Goal: Communication & Community: Answer question/provide support

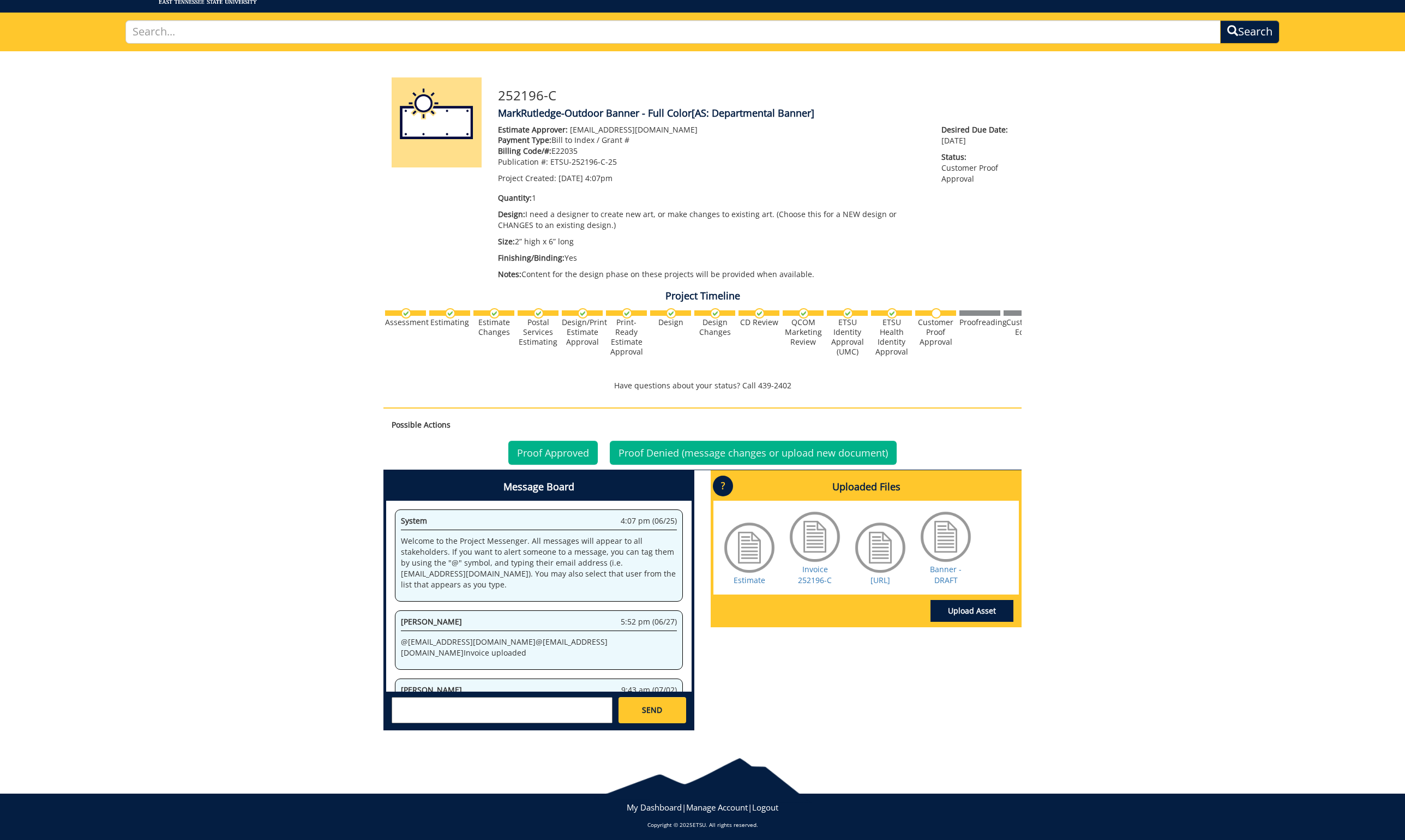
scroll to position [465, 0]
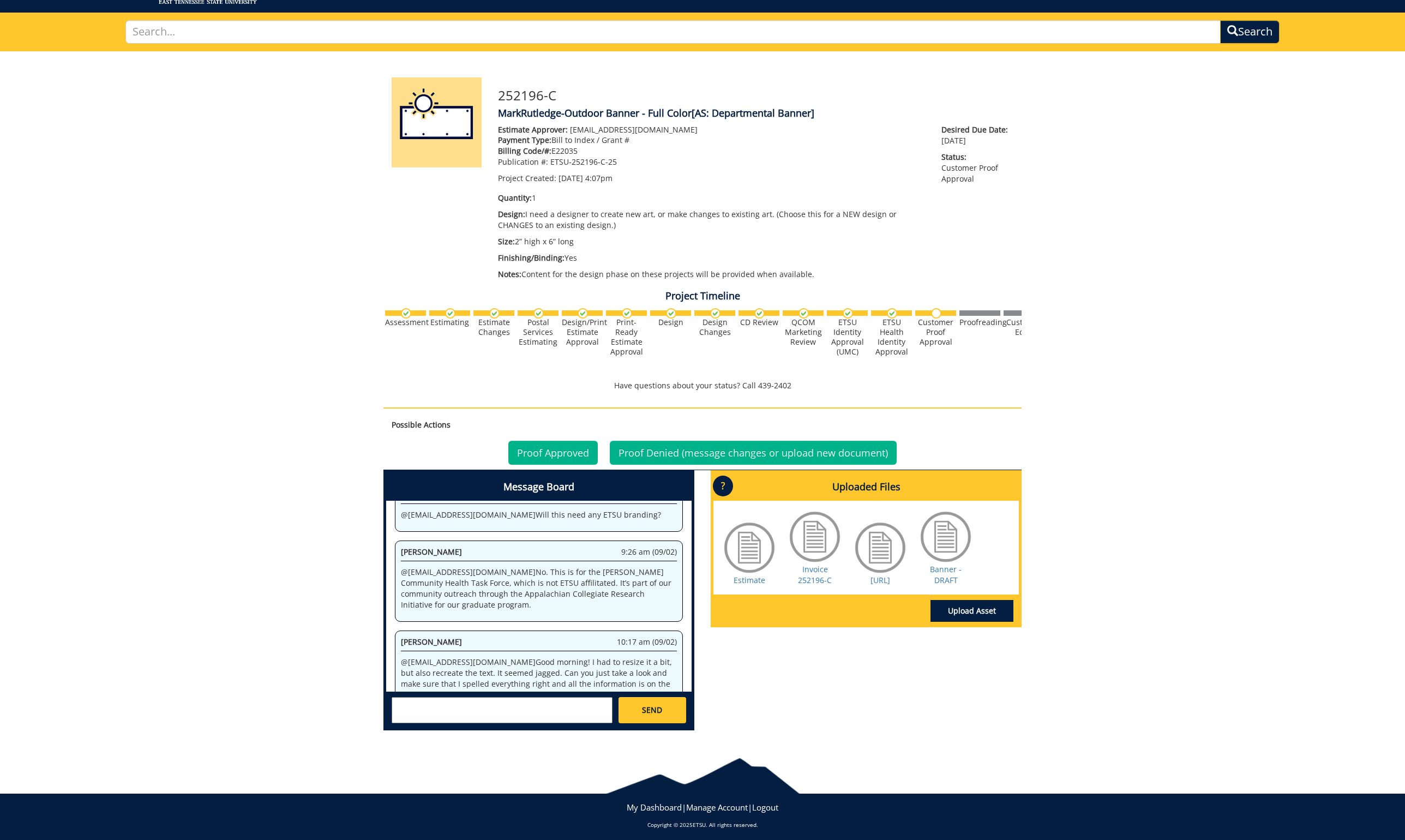
click at [886, 554] on div at bounding box center [880, 547] width 55 height 55
click at [890, 575] on link "[URL]" at bounding box center [880, 579] width 19 height 10
click at [528, 701] on textarea at bounding box center [502, 710] width 221 height 26
click at [871, 575] on link "[URL]" at bounding box center [880, 579] width 19 height 10
click at [949, 572] on link "Banner - DRAFT" at bounding box center [946, 574] width 31 height 21
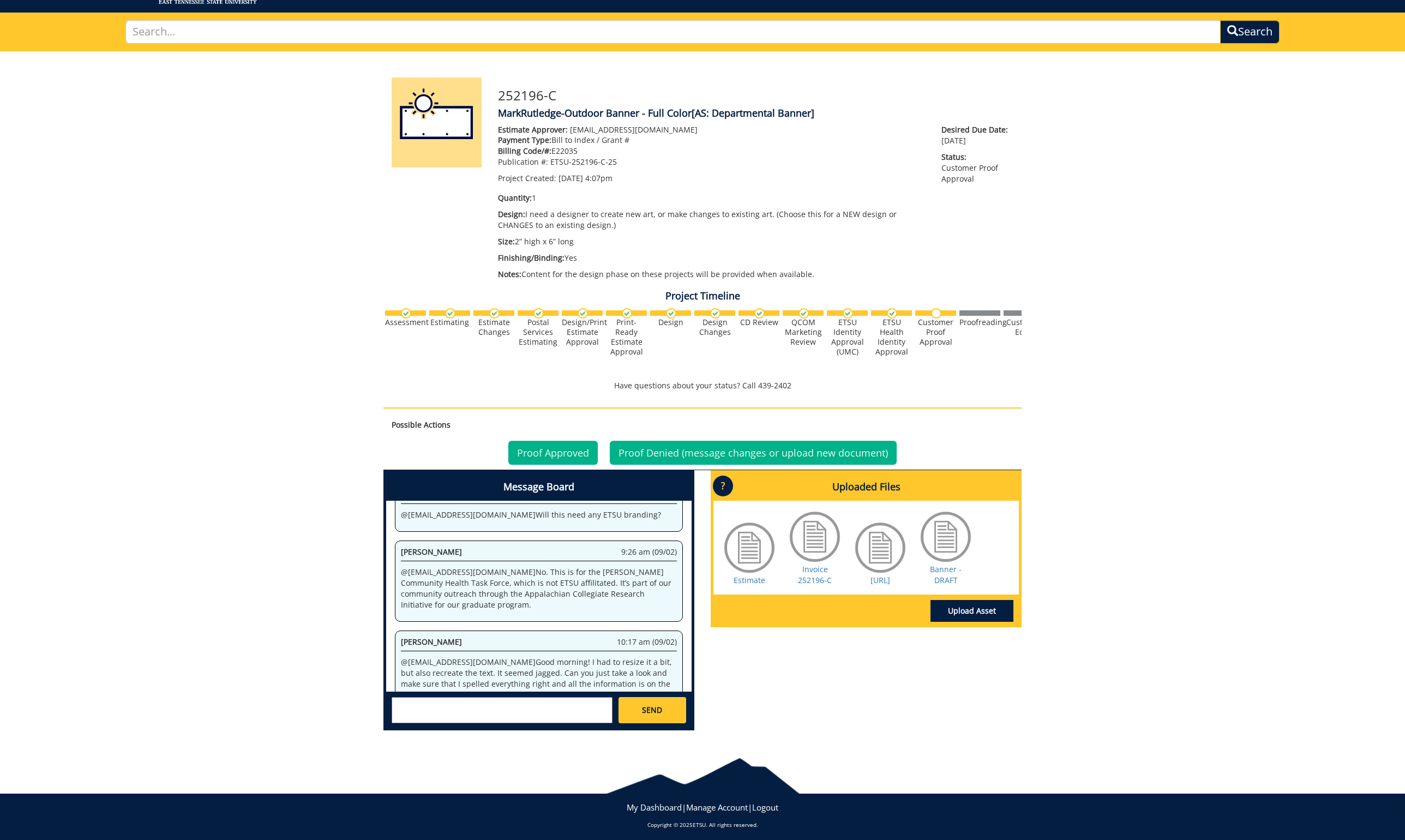
scroll to position [58, 0]
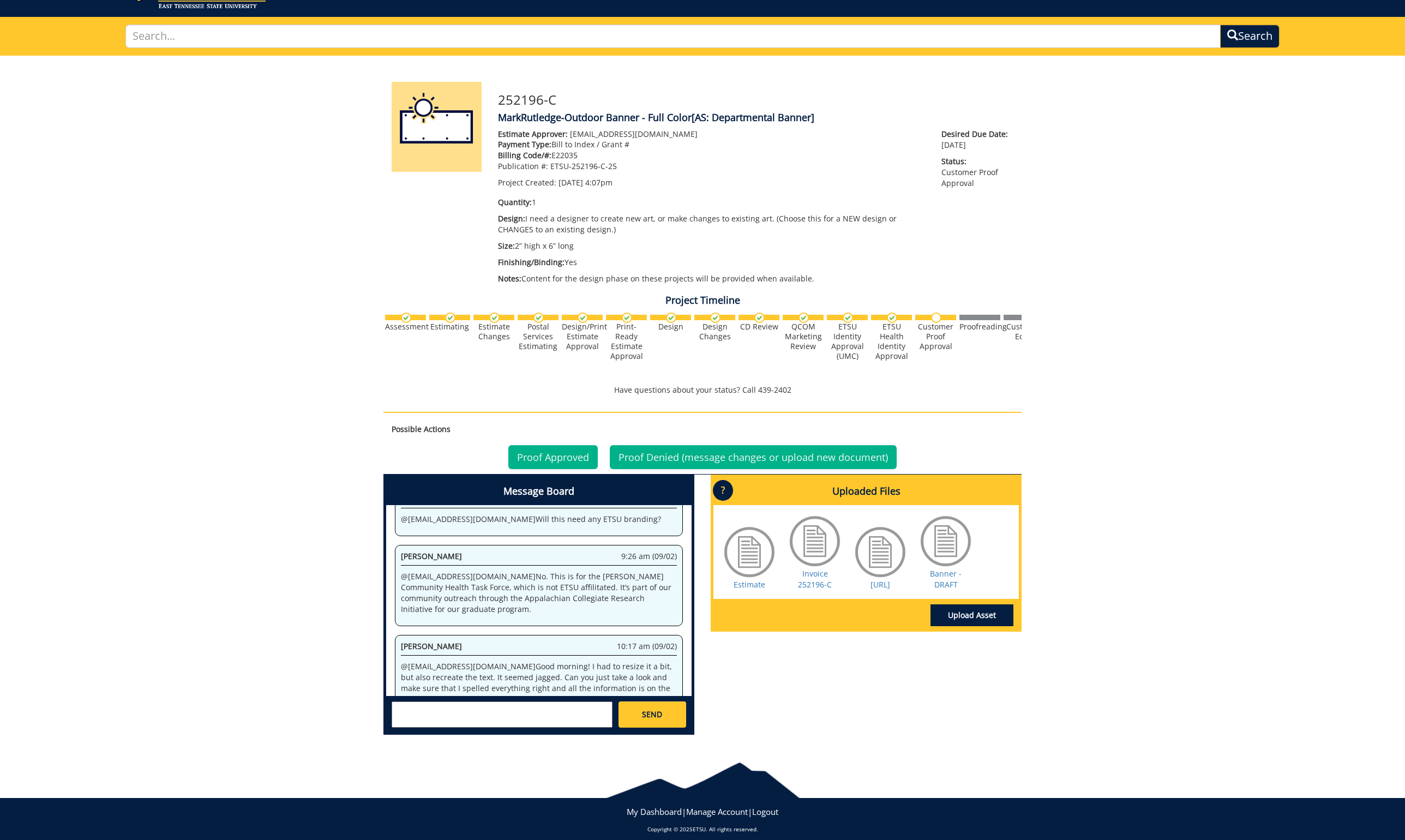
click at [505, 711] on textarea at bounding box center [502, 714] width 221 height 26
click at [449, 723] on strong "[PERSON_NAME]" at bounding box center [437, 724] width 61 height 10
click at [467, 702] on textarea "@[EMAIL_ADDRESS][DOMAIN_NAME] Sorry you had to work on the design. It was creat…" at bounding box center [502, 714] width 221 height 26
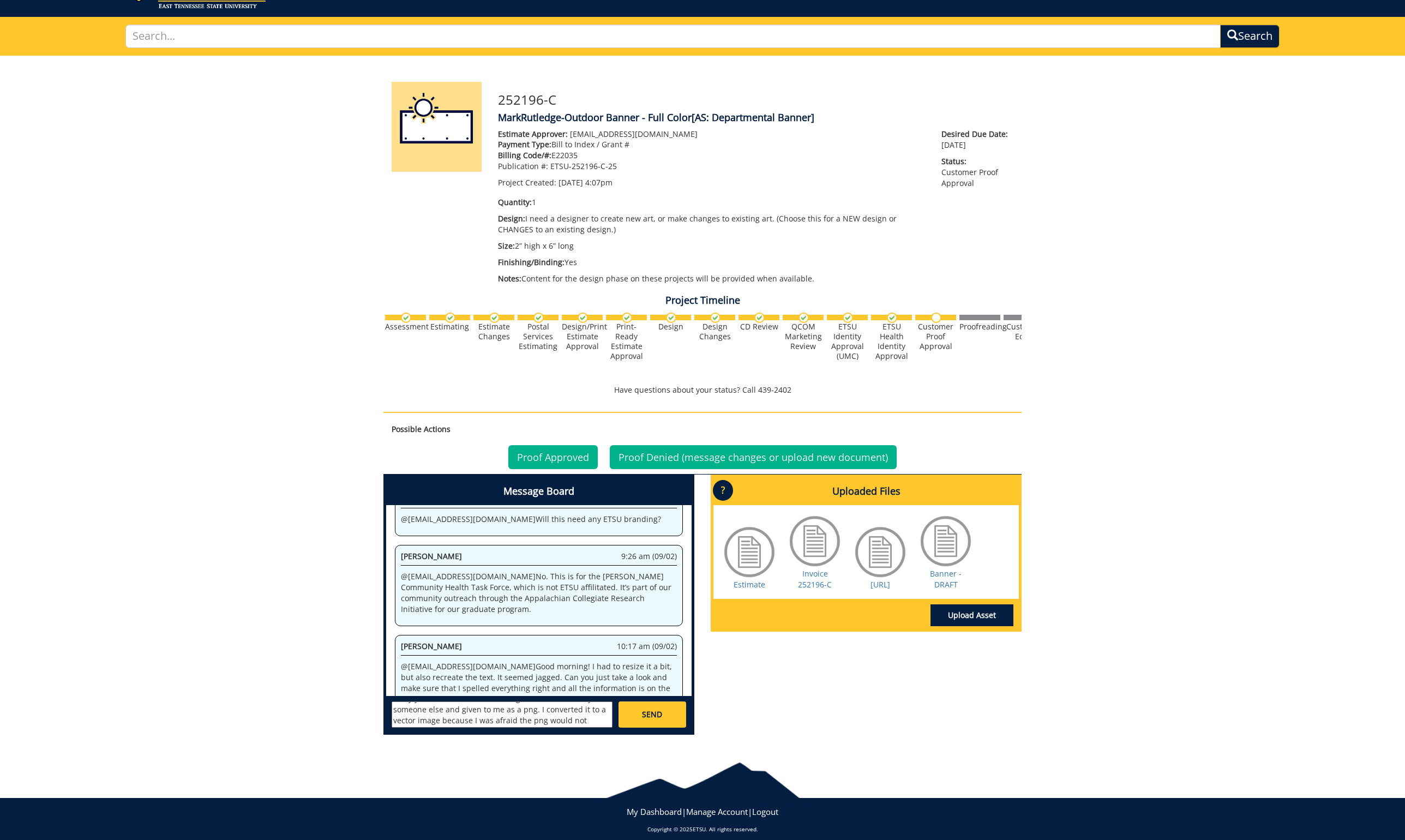
type textarea "@[EMAIL_ADDRESS][DOMAIN_NAME] That works great. Sorry you had to work on the de…"
drag, startPoint x: 666, startPoint y: 703, endPoint x: 672, endPoint y: 703, distance: 6.0
click at [666, 703] on link "SEND" at bounding box center [652, 714] width 67 height 26
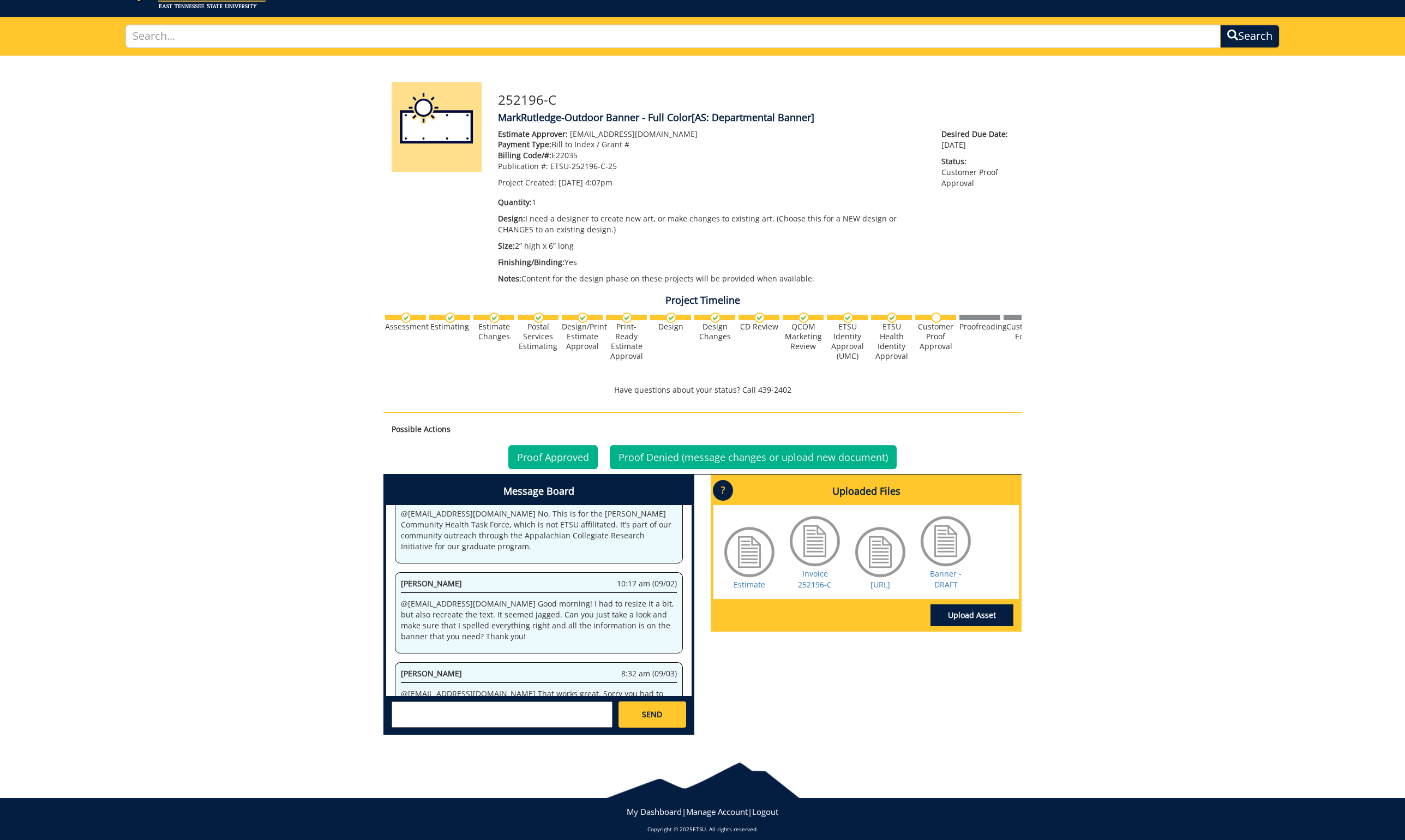
scroll to position [57, 0]
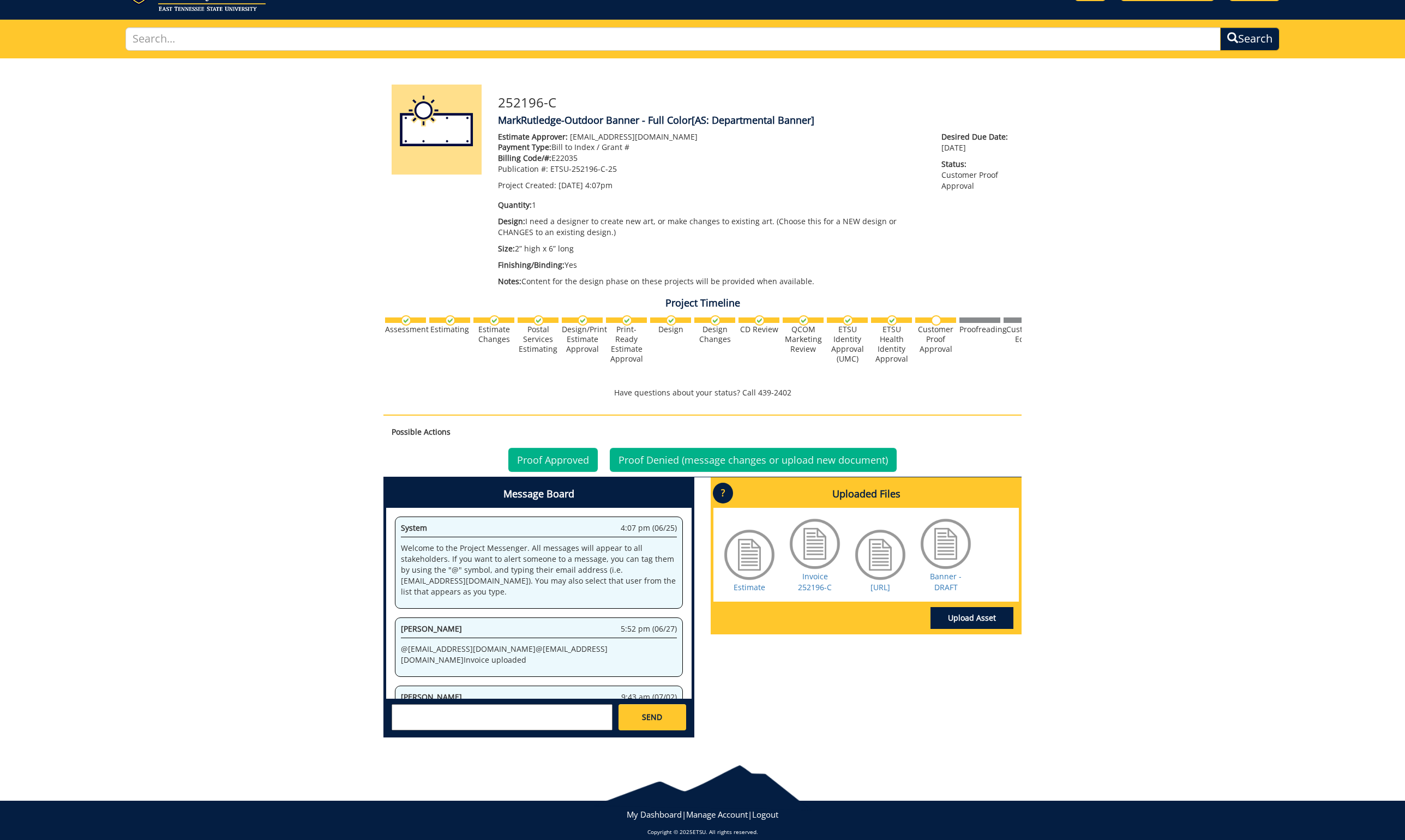
scroll to position [556, 0]
